Goal: Transaction & Acquisition: Purchase product/service

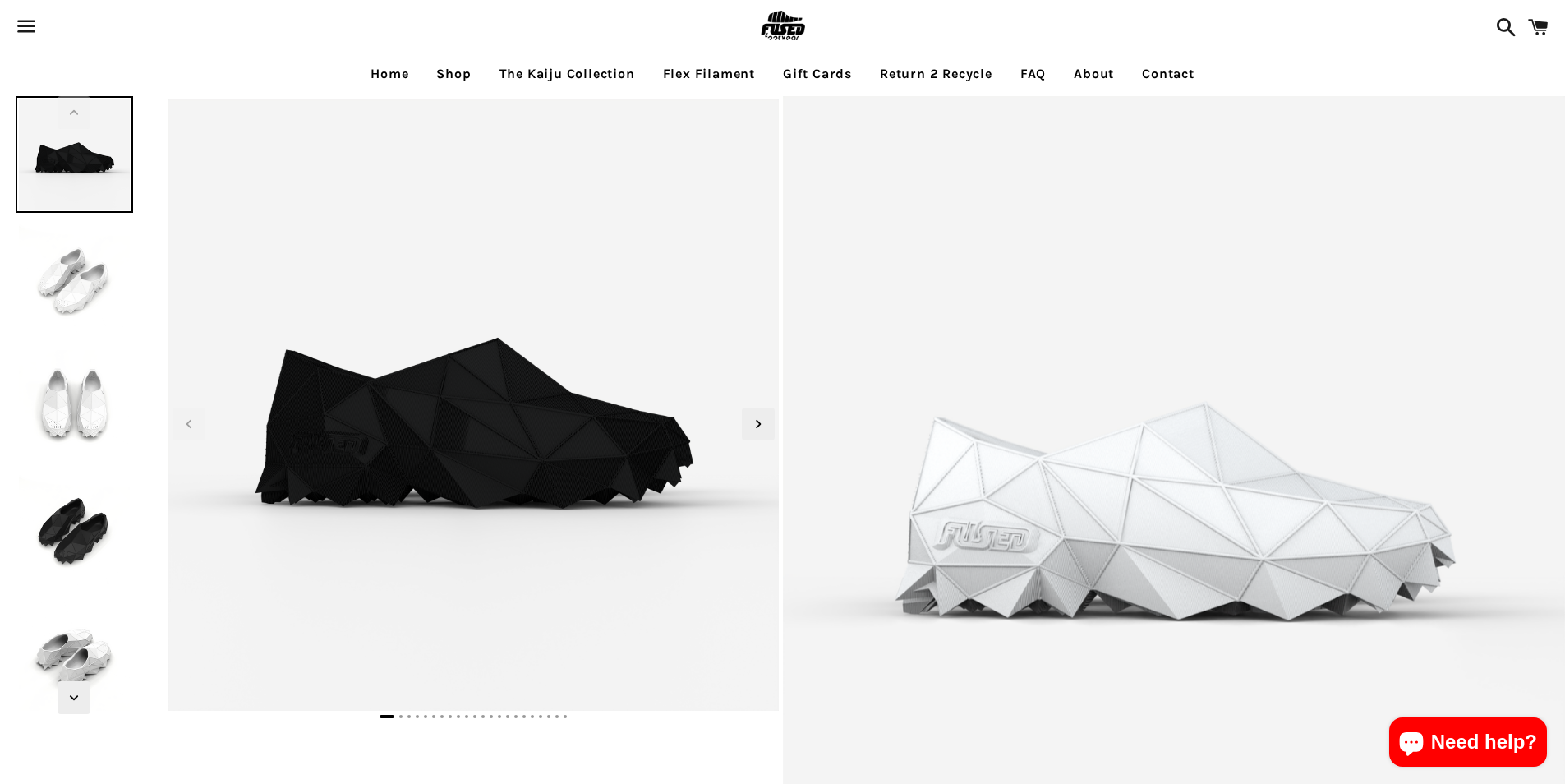
select select "*****"
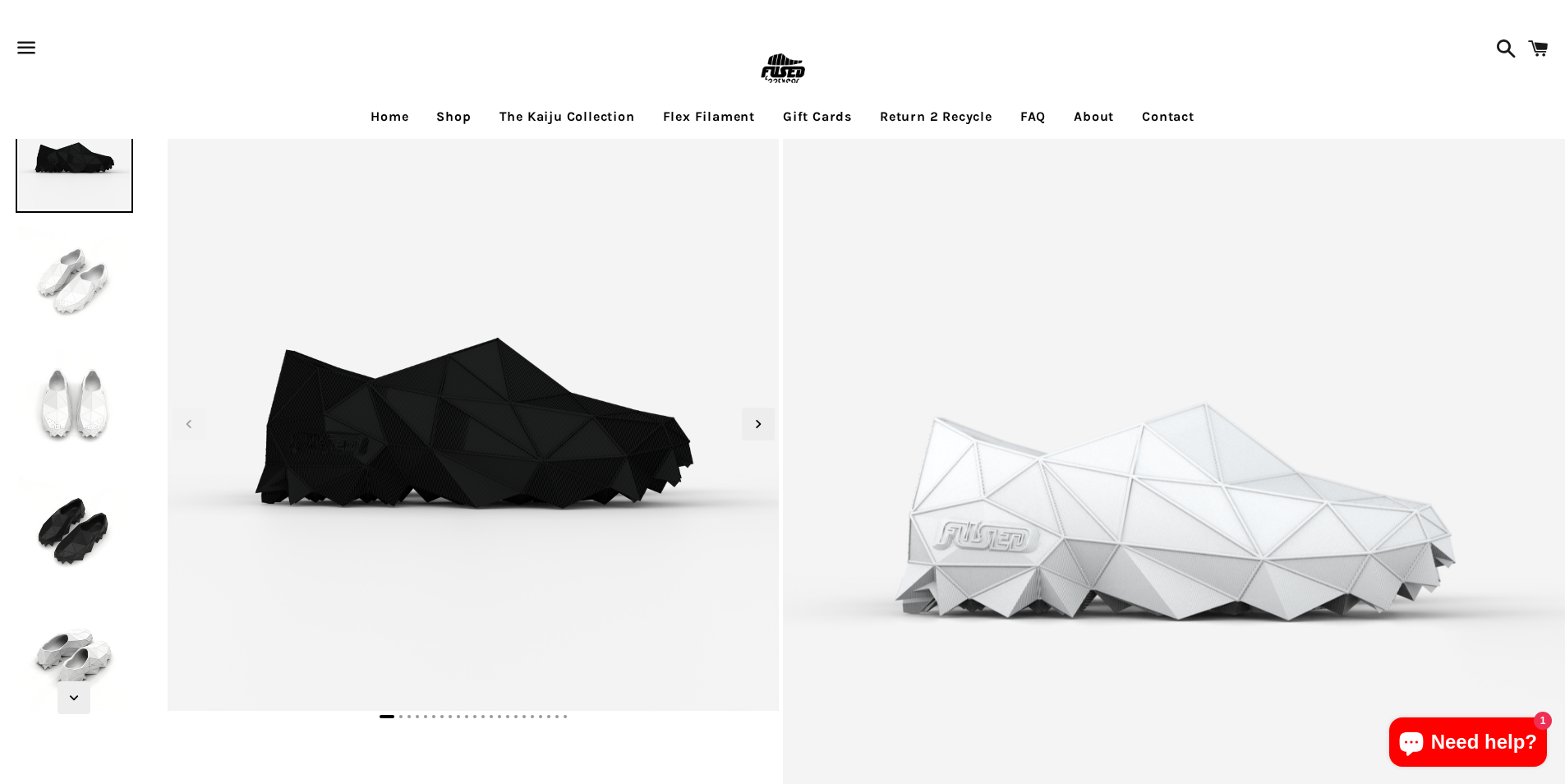
click at [1539, 59] on span at bounding box center [1539, 48] width 37 height 50
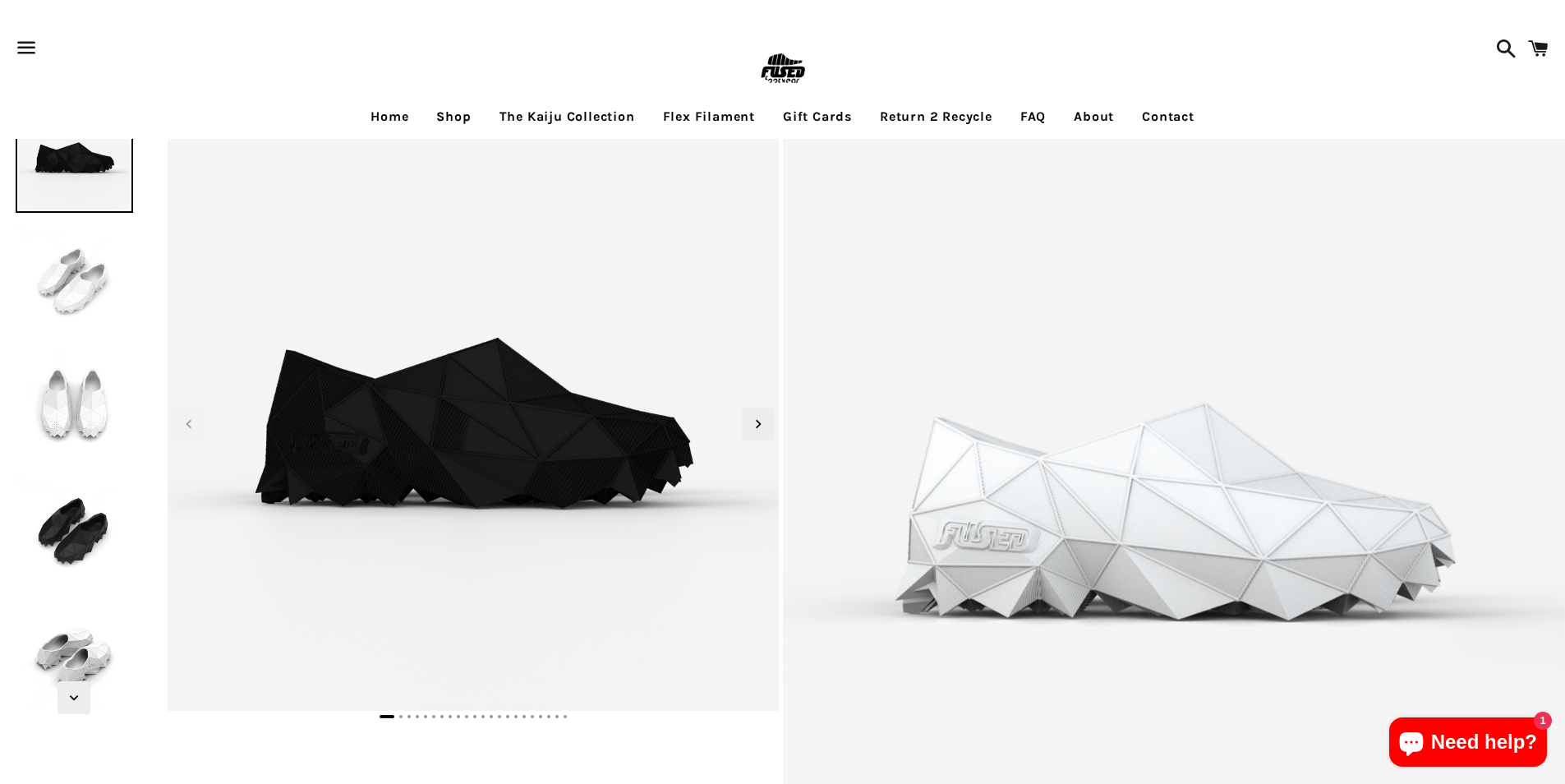
click at [1493, 30] on span at bounding box center [1502, 48] width 29 height 50
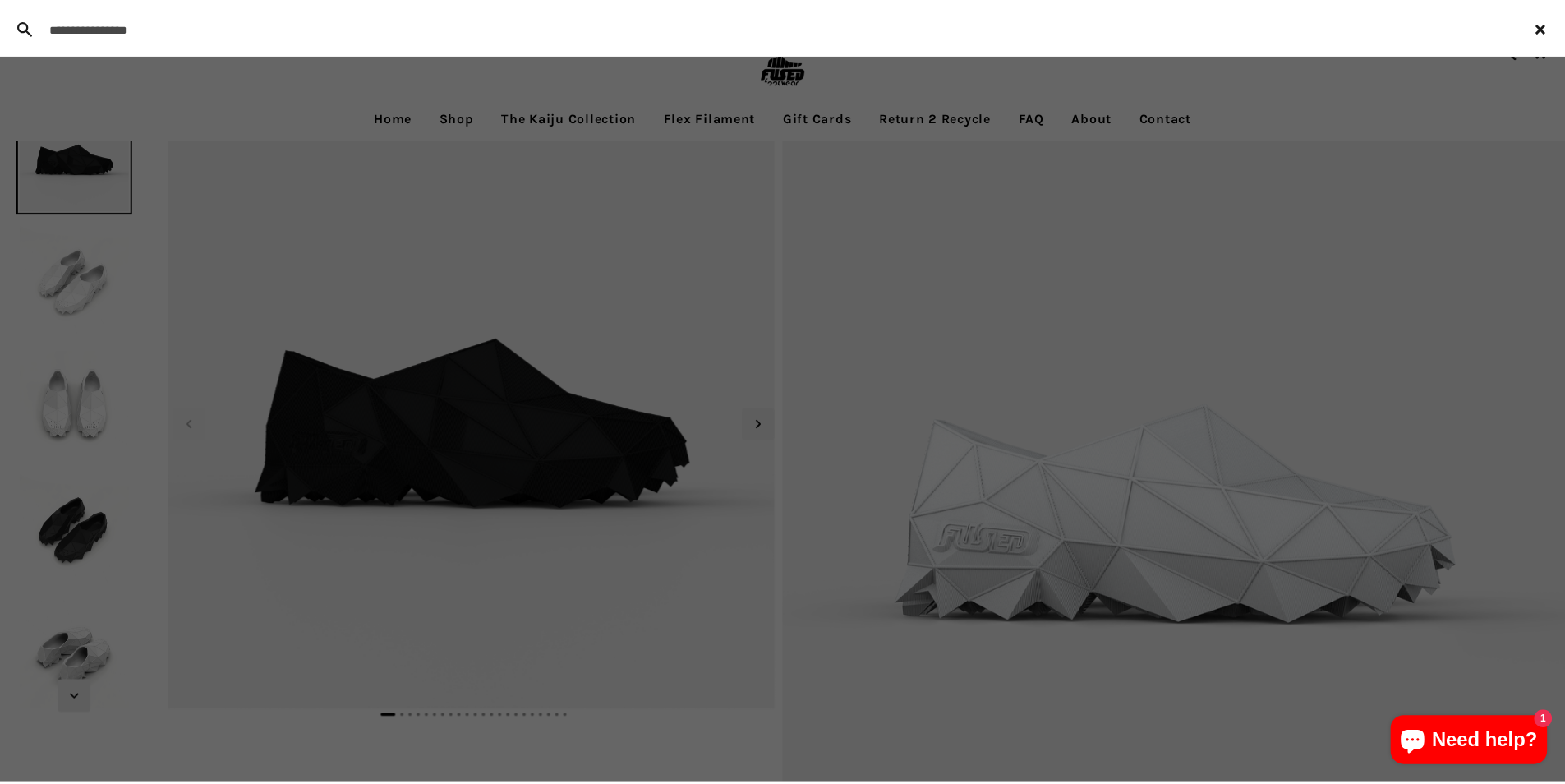
scroll to position [1, 0]
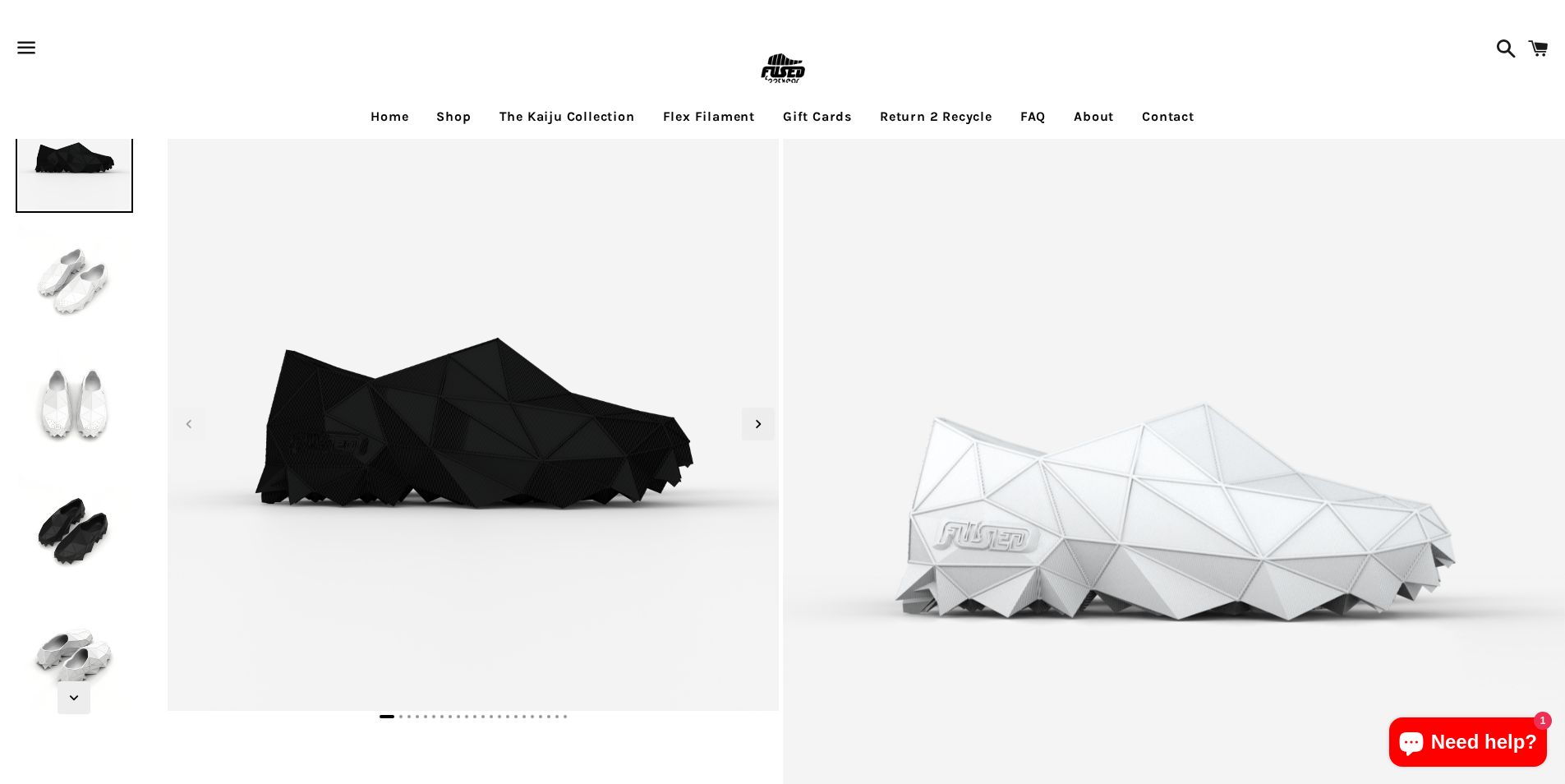
click at [437, 107] on link "Shop" at bounding box center [453, 117] width 59 height 41
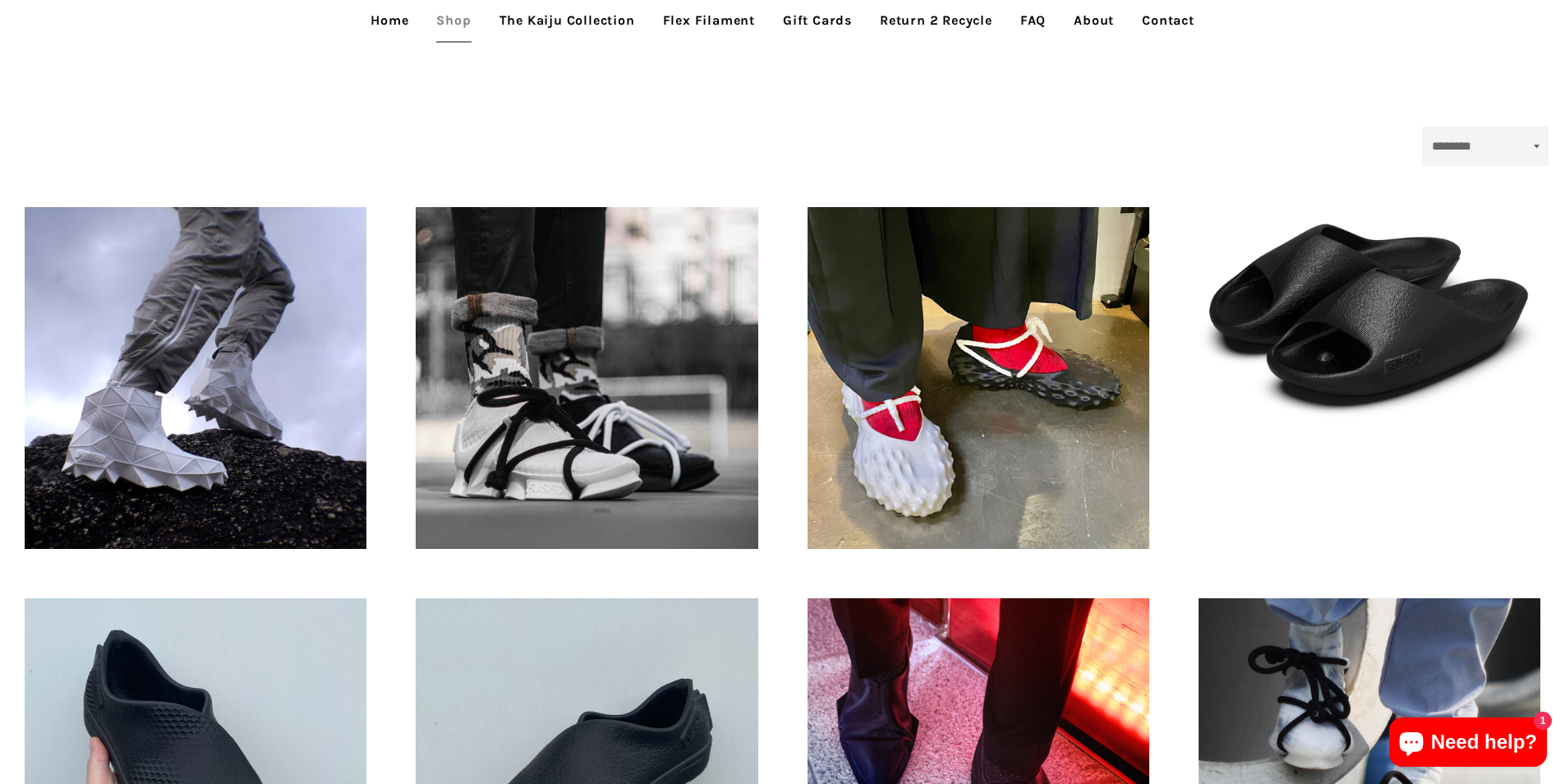
scroll to position [411, 0]
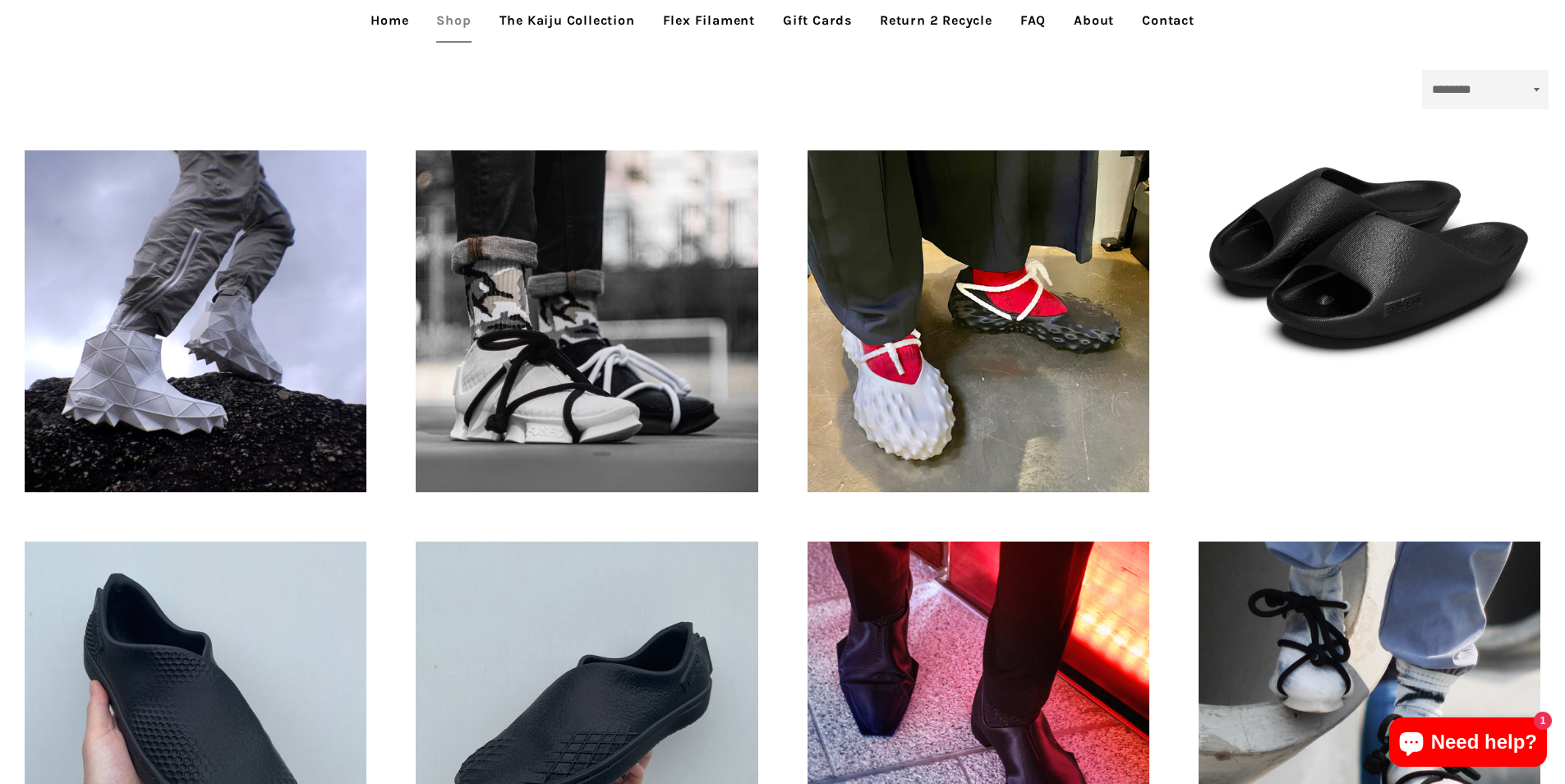
click at [978, 9] on link "Return 2 Recycle" at bounding box center [936, 21] width 138 height 41
